Goal: Information Seeking & Learning: Learn about a topic

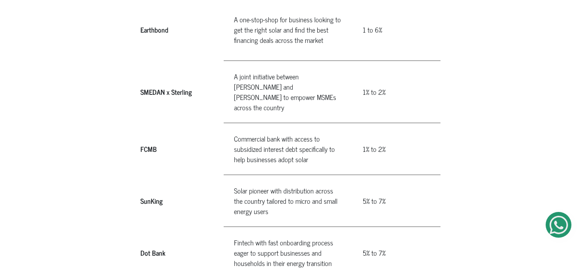
scroll to position [548, 0]
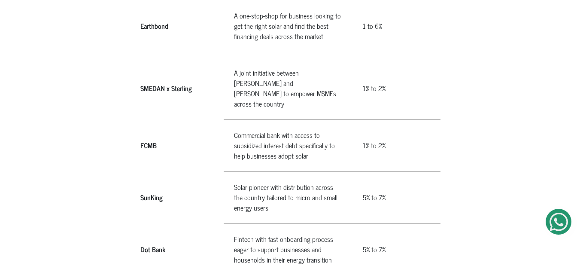
click at [230, 171] on td "Solar pioneer with distribution across the country tailored to micro and small …" at bounding box center [288, 197] width 129 height 52
drag, startPoint x: 230, startPoint y: 166, endPoint x: 258, endPoint y: 183, distance: 32.5
click at [258, 183] on td "Solar pioneer with distribution across the country tailored to micro and small …" at bounding box center [288, 197] width 129 height 52
copy td "Solar pioneer with distribution across the country tailored to micro and small …"
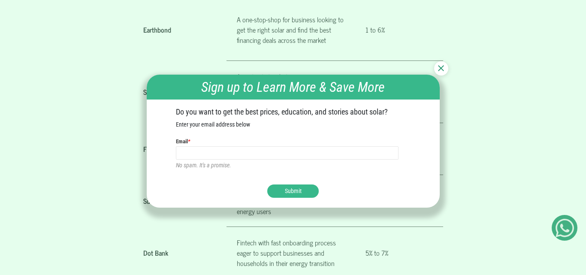
click at [440, 68] on img at bounding box center [441, 68] width 6 height 6
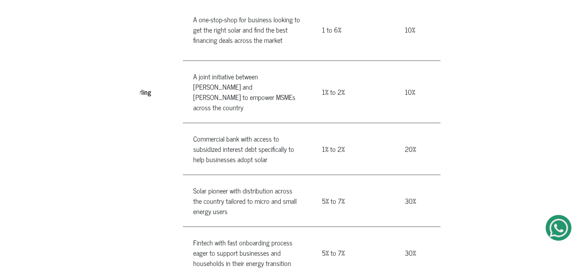
scroll to position [0, 41]
click at [314, 175] on td "5% to 7%" at bounding box center [352, 201] width 83 height 52
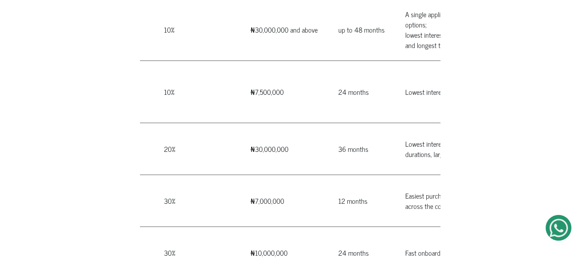
scroll to position [0, 299]
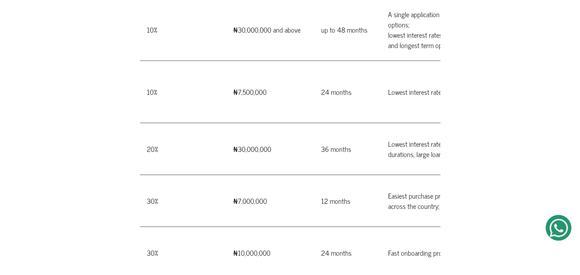
drag, startPoint x: 315, startPoint y: 174, endPoint x: 357, endPoint y: 184, distance: 43.5
click at [357, 184] on tr "SunKing" at bounding box center [238, 201] width 794 height 52
copy tr "5% to 7% 30% ₦7,000,000 12 months"
